Goal: Information Seeking & Learning: Learn about a topic

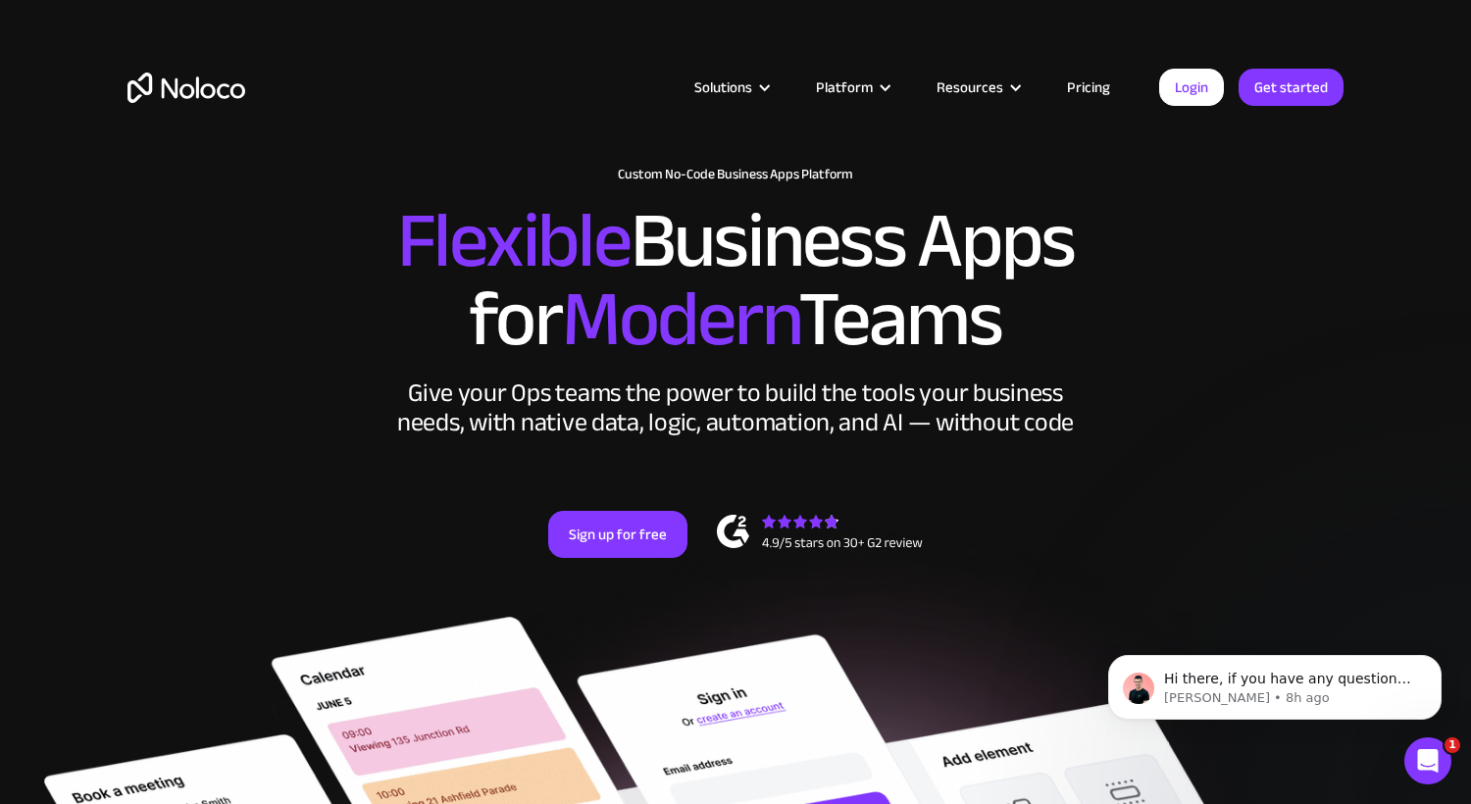
click at [1102, 90] on link "Pricing" at bounding box center [1088, 87] width 92 height 25
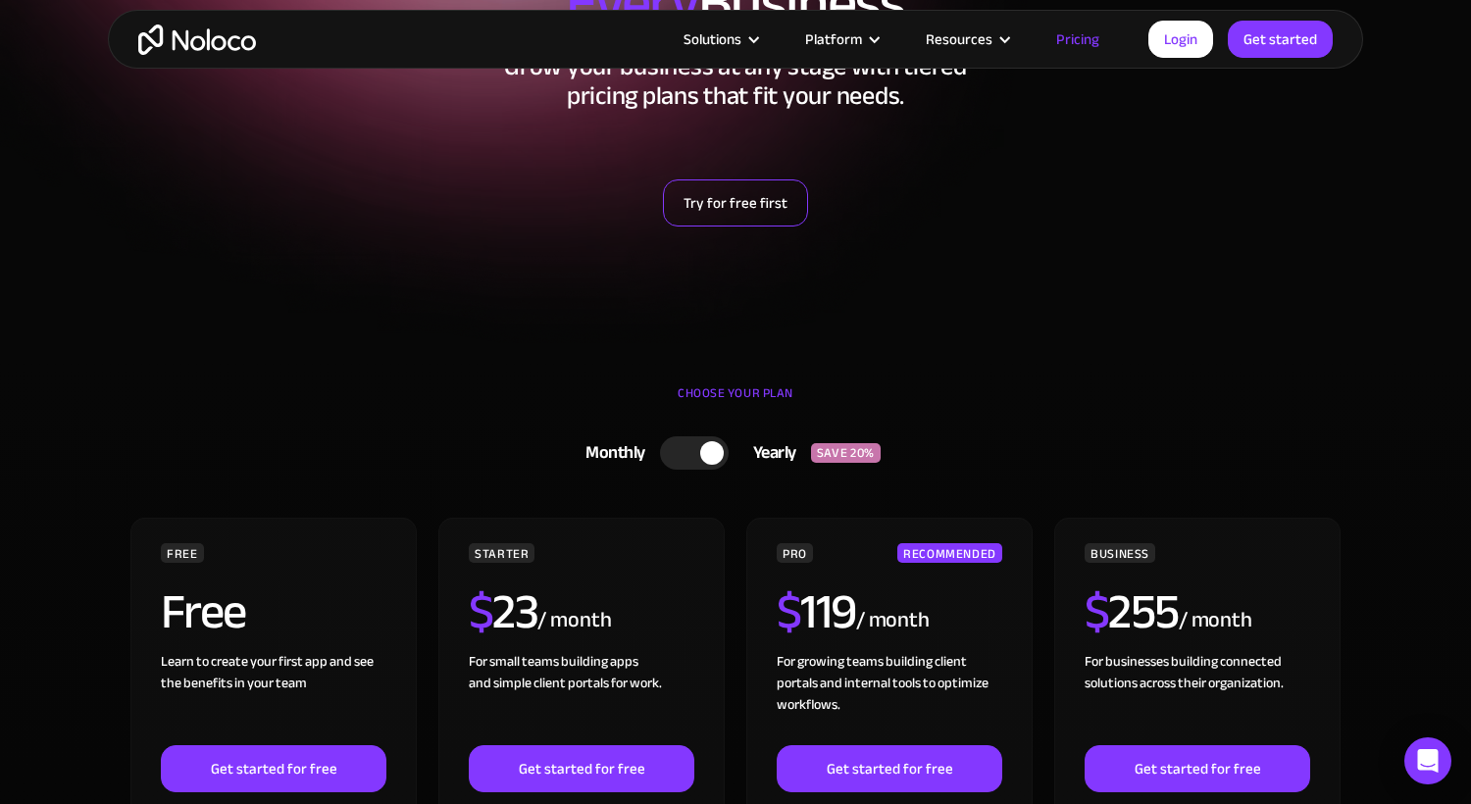
scroll to position [354, 0]
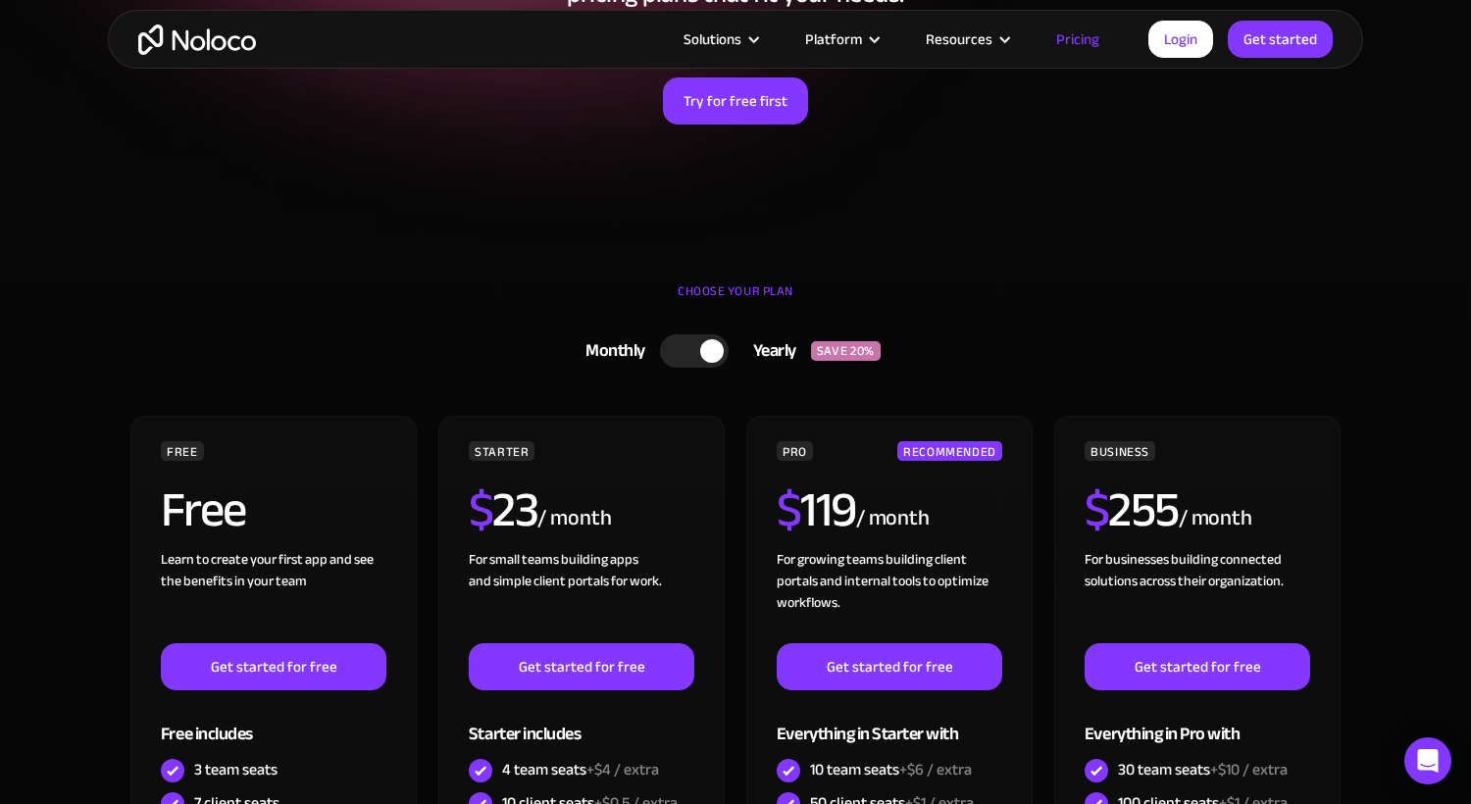
click at [670, 347] on div at bounding box center [694, 350] width 69 height 33
click at [675, 348] on div at bounding box center [684, 351] width 24 height 24
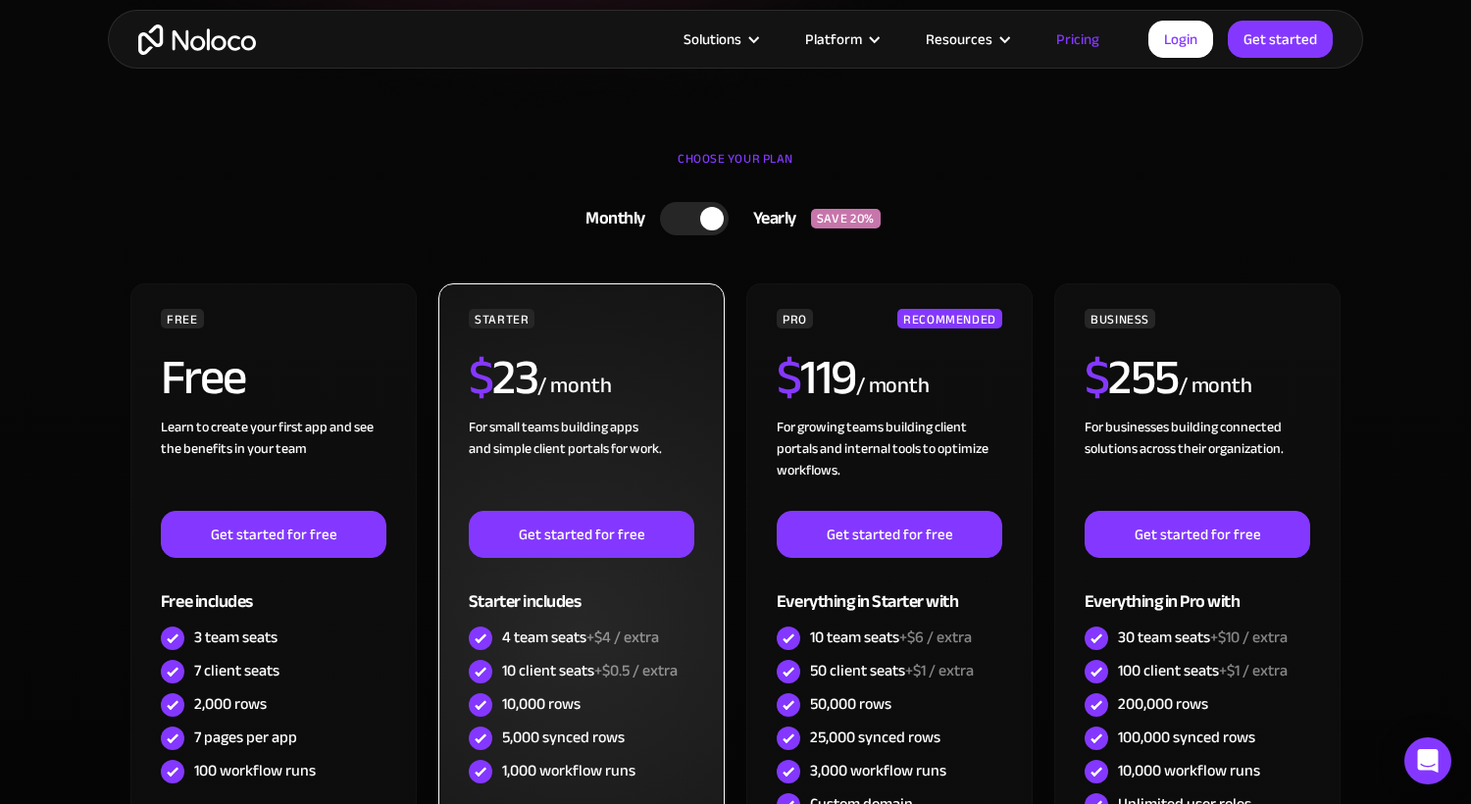
scroll to position [494, 0]
